Goal: Task Accomplishment & Management: Manage account settings

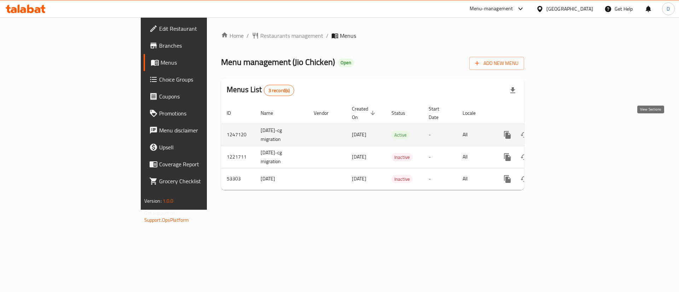
click at [562, 131] on icon "enhanced table" at bounding box center [558, 135] width 8 height 8
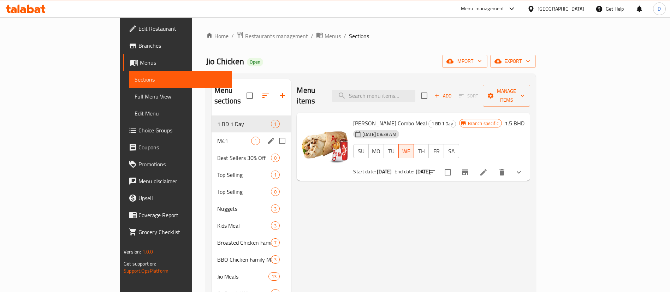
click at [212, 136] on div "M41 1" at bounding box center [252, 141] width 80 height 17
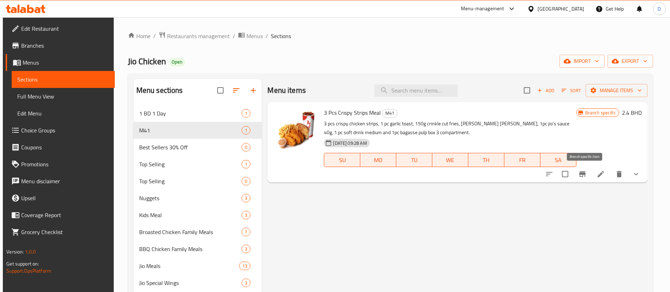
click at [586, 177] on icon "Branch-specific-item" at bounding box center [583, 174] width 8 height 8
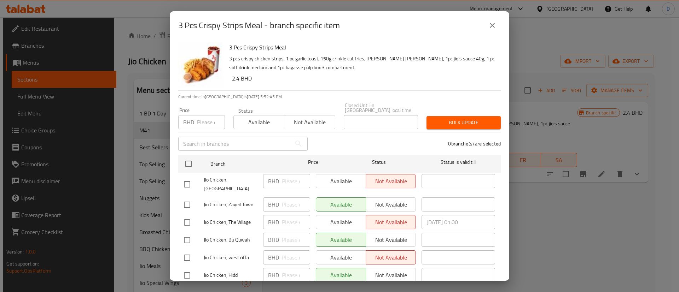
click at [200, 118] on input "number" at bounding box center [211, 122] width 28 height 14
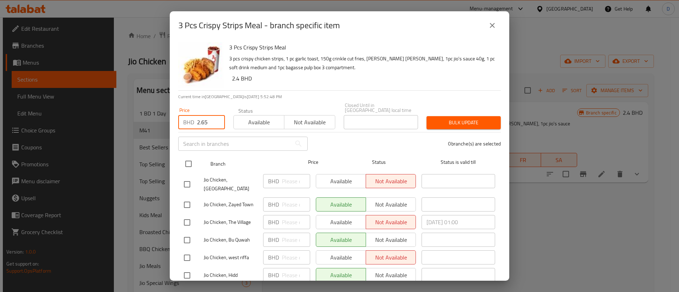
type input "2.65"
click at [188, 159] on input "checkbox" at bounding box center [188, 164] width 15 height 15
checkbox input "true"
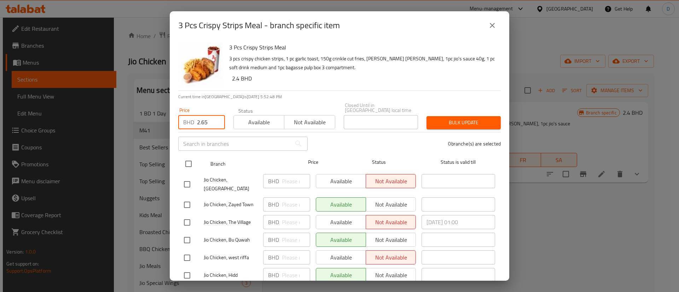
checkbox input "true"
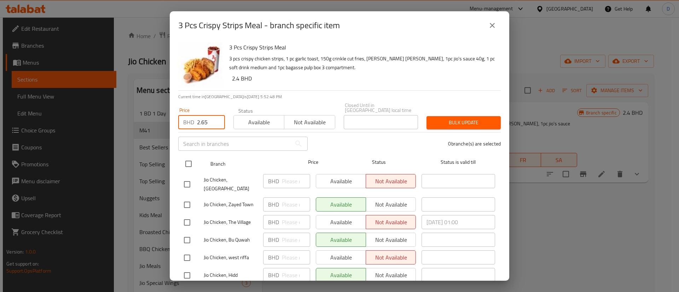
checkbox input "true"
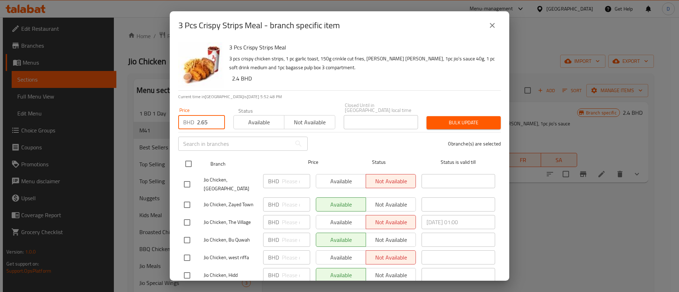
checkbox input "true"
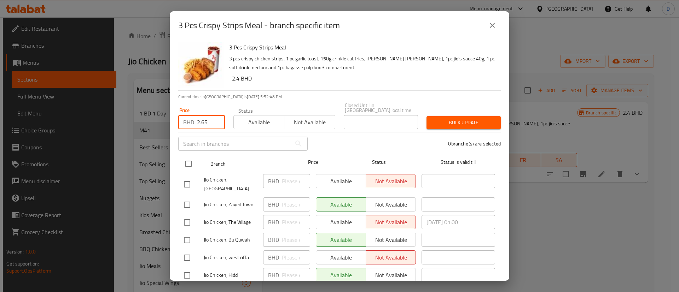
checkbox input "true"
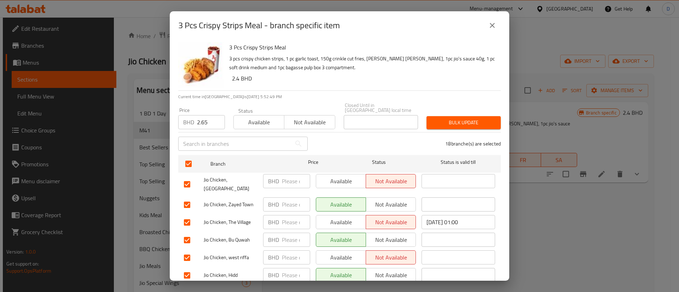
click at [258, 121] on span "Available" at bounding box center [258, 122] width 45 height 10
click at [481, 118] on span "Bulk update" at bounding box center [463, 122] width 63 height 9
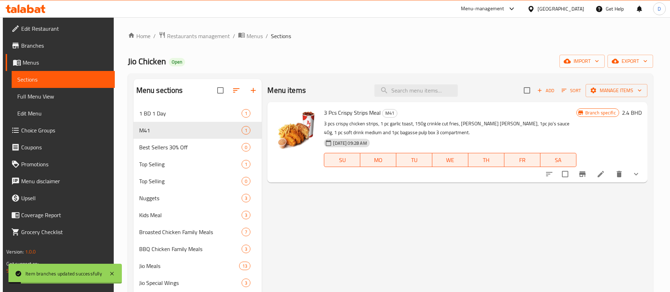
click at [625, 113] on div "Branch specific 2.4 BHD" at bounding box center [609, 113] width 65 height 10
click at [631, 113] on h6 "2.4 BHD" at bounding box center [632, 113] width 20 height 10
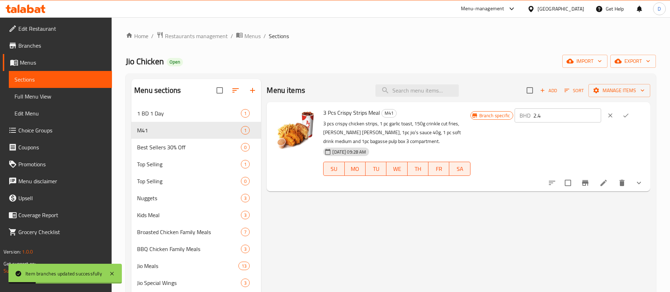
click at [562, 117] on input "2.4" at bounding box center [568, 116] width 68 height 14
type input "2.65"
click at [628, 117] on icon "ok" at bounding box center [626, 115] width 7 height 7
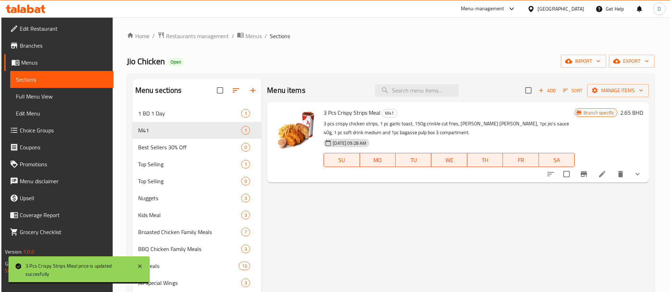
click at [480, 139] on div "[DATE] 09:28 AM SU MO TU WE TH FR SA" at bounding box center [449, 155] width 257 height 38
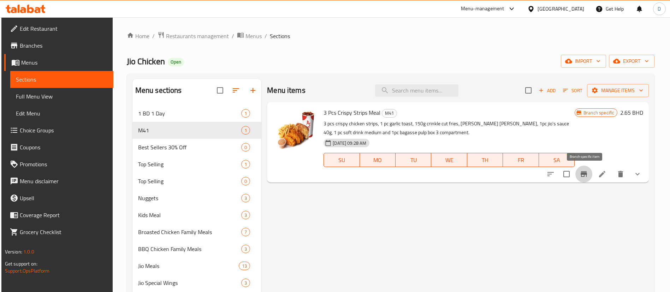
click at [583, 174] on icon "Branch-specific-item" at bounding box center [584, 174] width 6 height 6
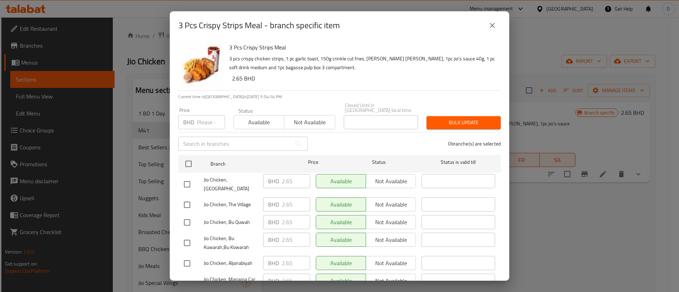
click at [494, 22] on icon "close" at bounding box center [492, 25] width 8 height 8
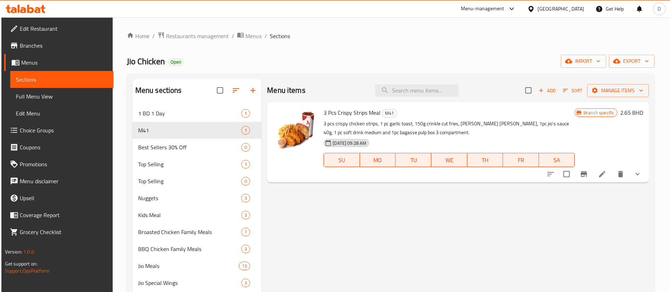
click at [426, 123] on p "3 pcs crispy chicken strips, 1 pc garlic toast, 150g crinkle cut fries, [PERSON…" at bounding box center [449, 128] width 251 height 18
click at [355, 112] on span "3 Pcs Crispy Strips Meal" at bounding box center [352, 112] width 57 height 11
copy h6 "3 Pcs Crispy Strips Meal"
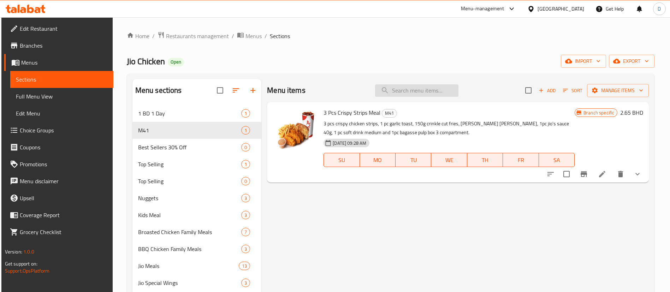
click at [451, 87] on input "search" at bounding box center [416, 90] width 83 height 12
paste input "3 Pcs Crispy Strips Meal"
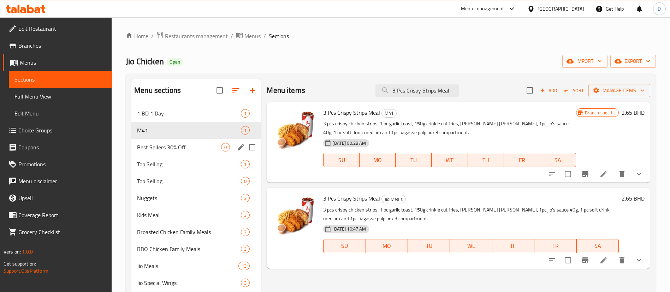
type input "3 Pcs Crispy Strips Meal"
click at [206, 146] on span "Best Sellers 30% Off" at bounding box center [179, 147] width 84 height 8
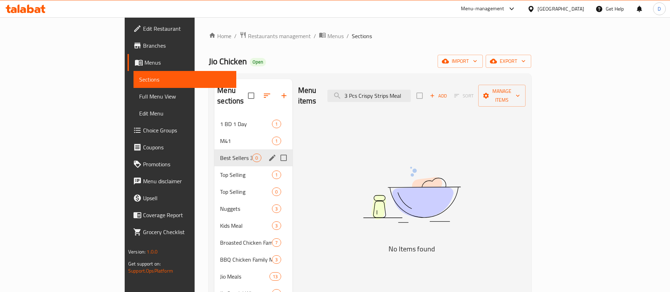
click at [215, 138] on div "M41 1" at bounding box center [254, 141] width 78 height 17
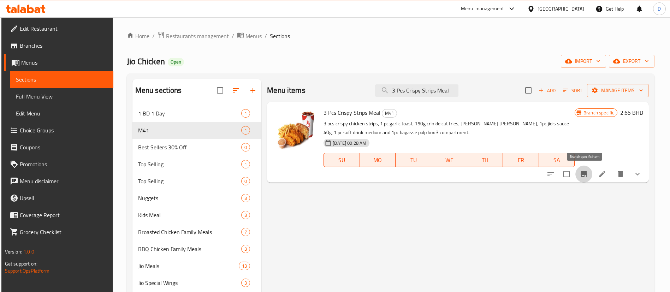
click at [586, 175] on icon "Branch-specific-item" at bounding box center [584, 174] width 8 height 8
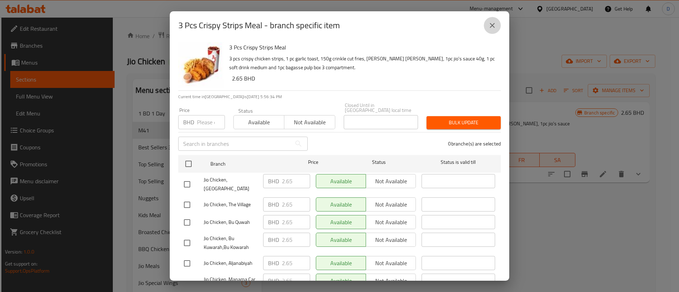
click at [493, 25] on icon "close" at bounding box center [492, 25] width 8 height 8
